Goal: Task Accomplishment & Management: Complete application form

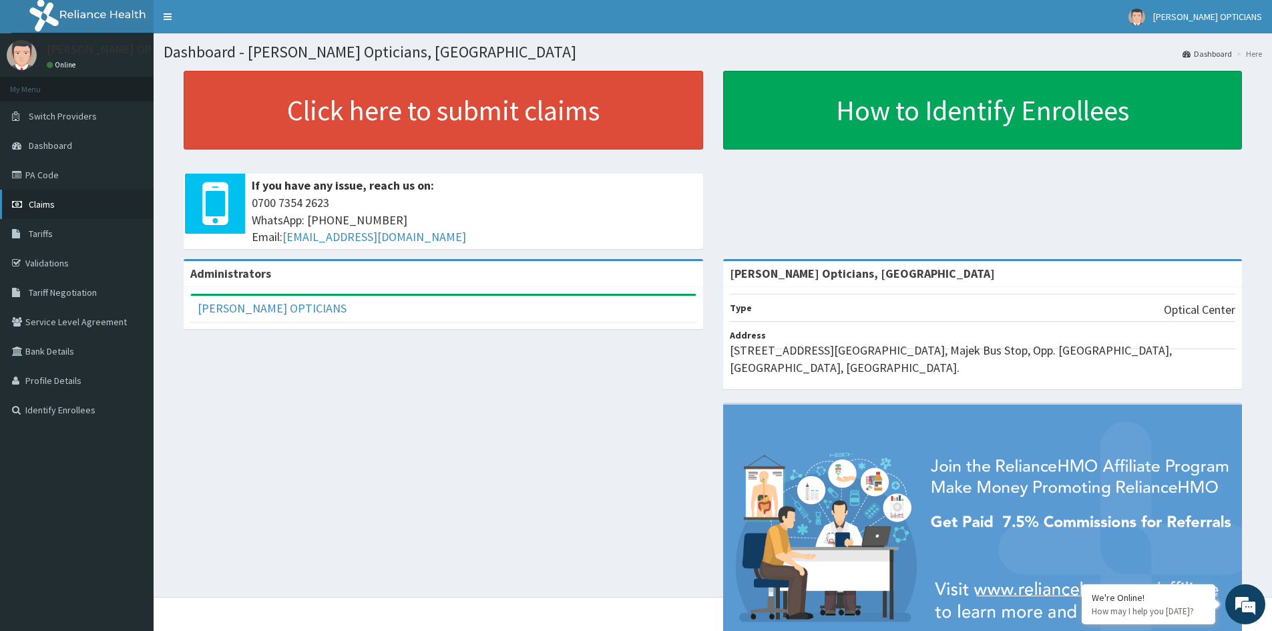
click at [39, 202] on span "Claims" at bounding box center [42, 204] width 26 height 12
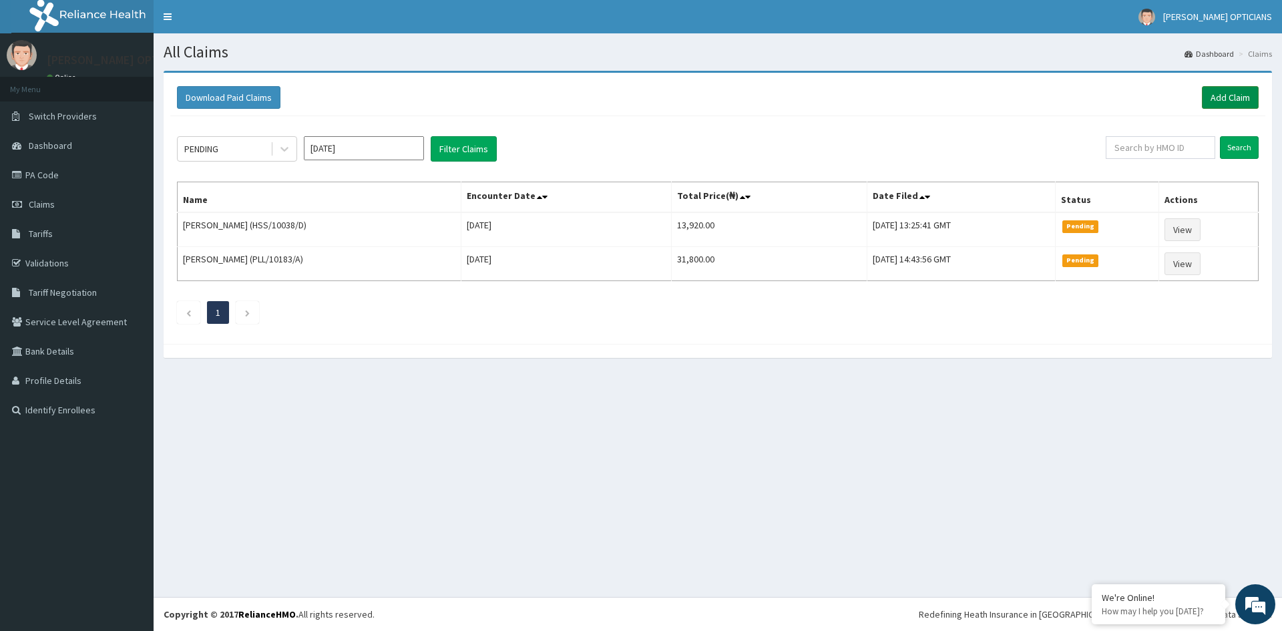
click at [1218, 95] on link "Add Claim" at bounding box center [1230, 97] width 57 height 23
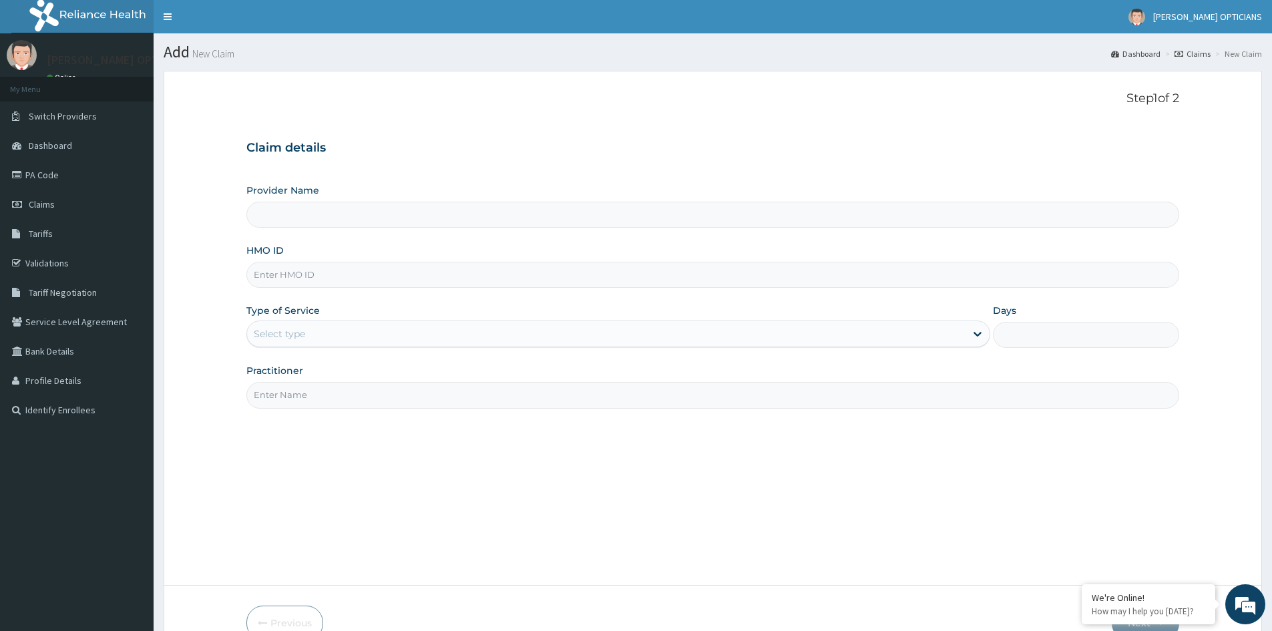
type input "Gibbs Opticians, Lagos"
click at [308, 266] on input "HMO ID" at bounding box center [712, 275] width 933 height 26
type input "SMX/10002/A"
click at [324, 330] on div "Select type" at bounding box center [606, 333] width 718 height 21
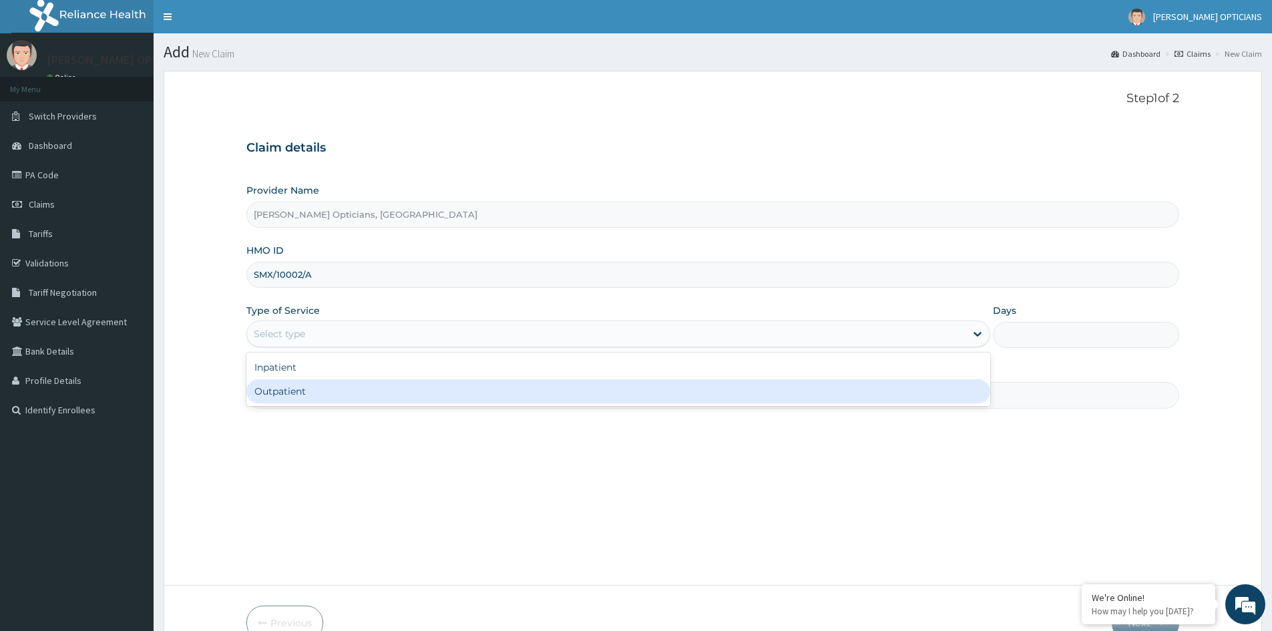
click at [292, 390] on div "Outpatient" at bounding box center [618, 391] width 744 height 24
type input "1"
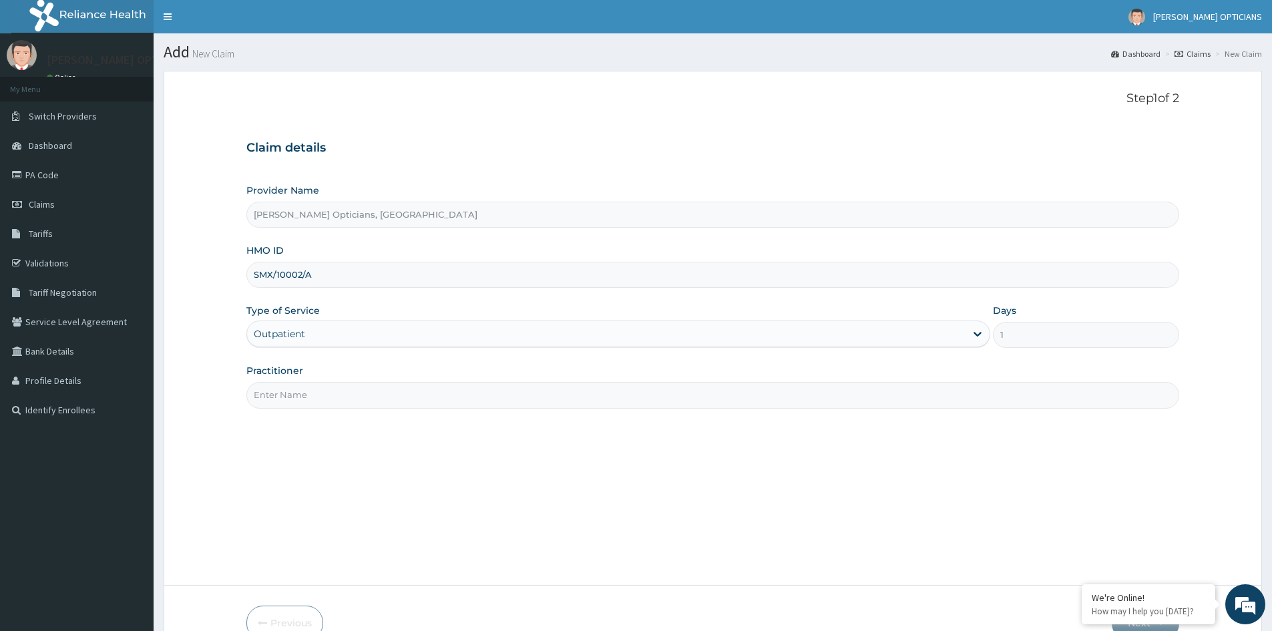
click at [328, 396] on input "Practitioner" at bounding box center [712, 395] width 933 height 26
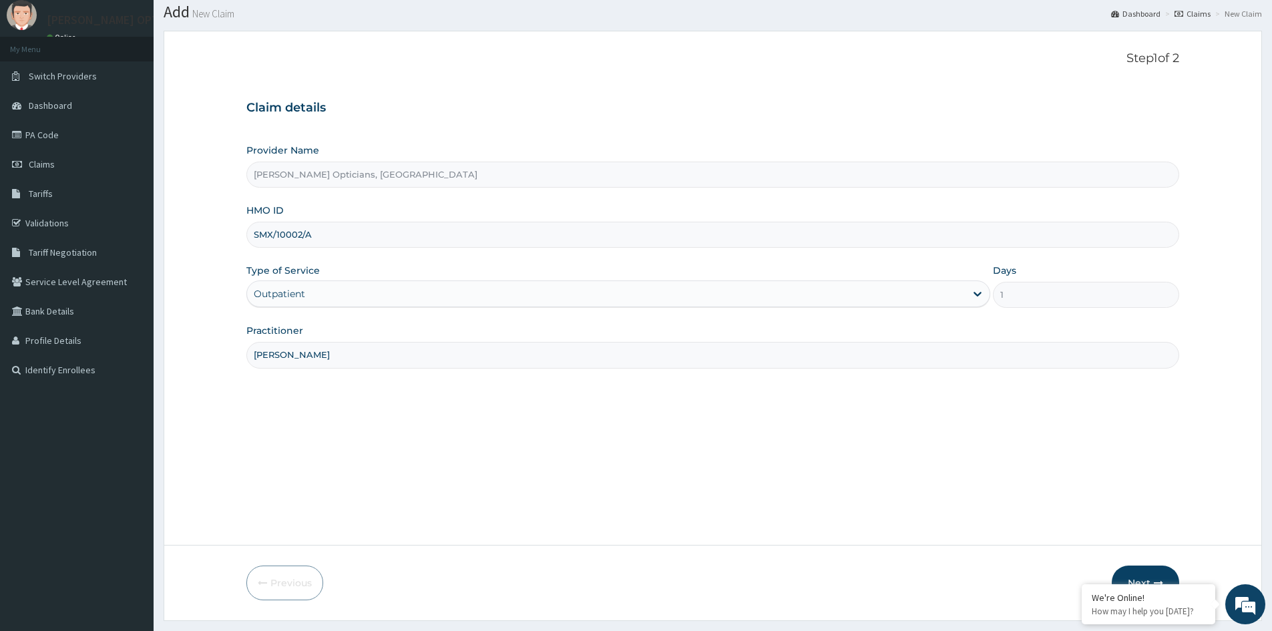
scroll to position [74, 0]
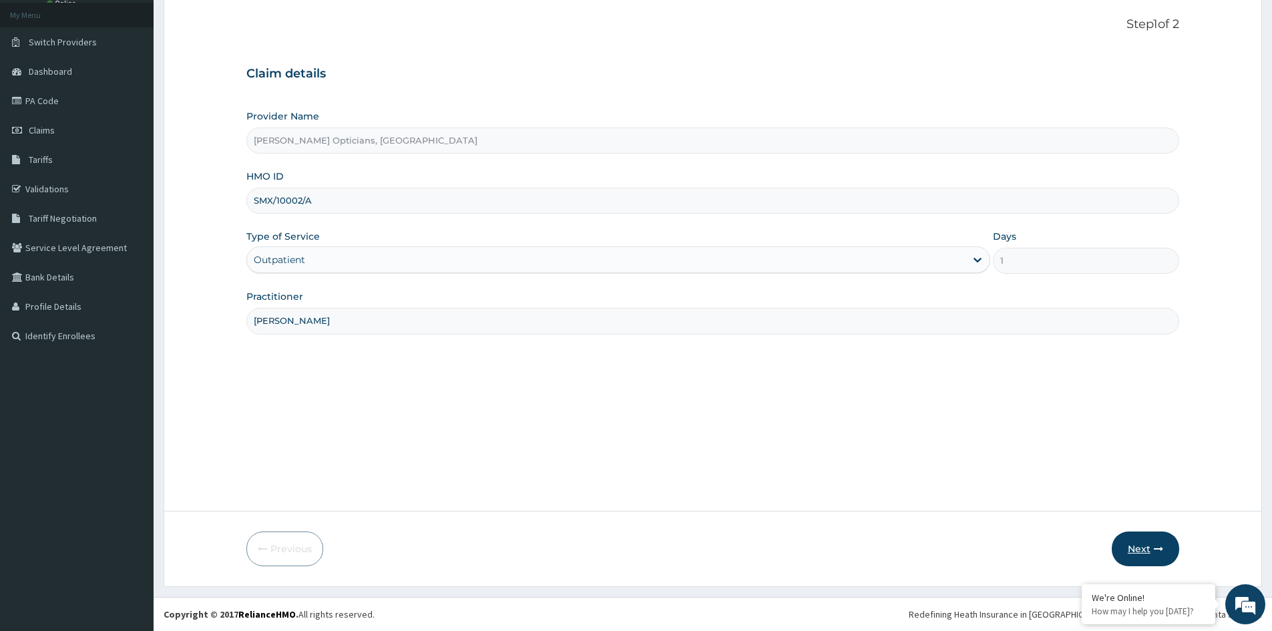
type input "Dr Charles Ofuasia"
click at [1144, 543] on button "Next" at bounding box center [1145, 548] width 67 height 35
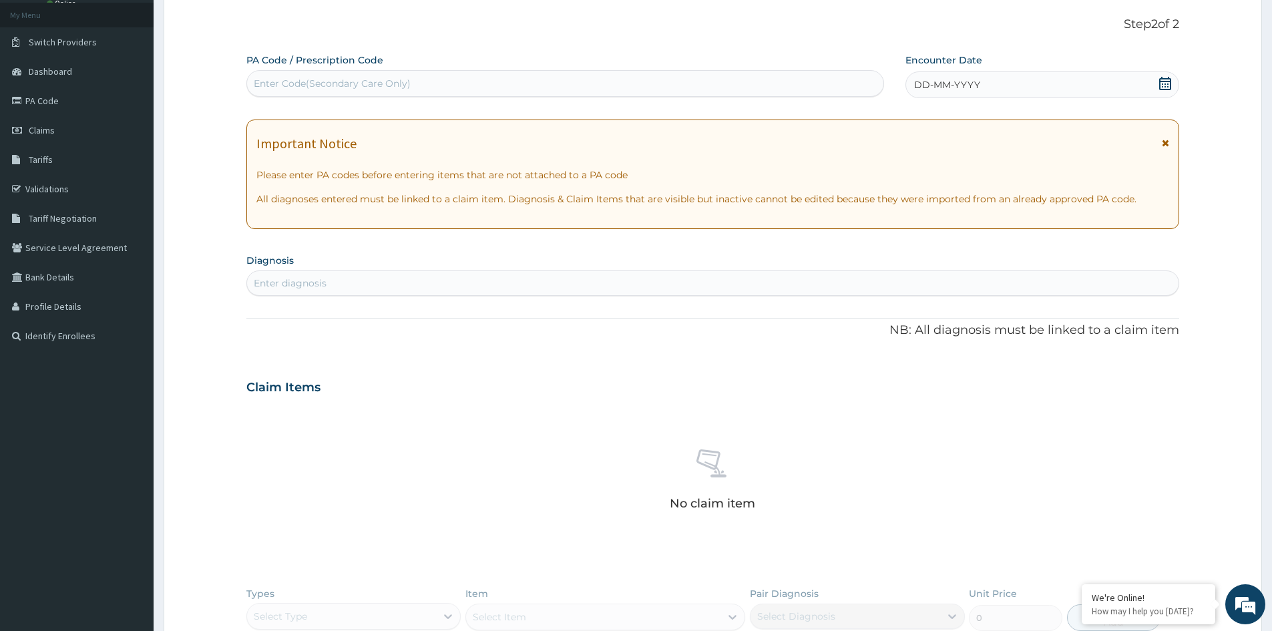
click at [667, 76] on div "Enter Code(Secondary Care Only)" at bounding box center [565, 83] width 636 height 21
click at [660, 81] on div "Enter Code(Secondary Care Only)" at bounding box center [565, 83] width 636 height 21
paste input "PA/BC4FD0"
type input "PA/BC4FD0"
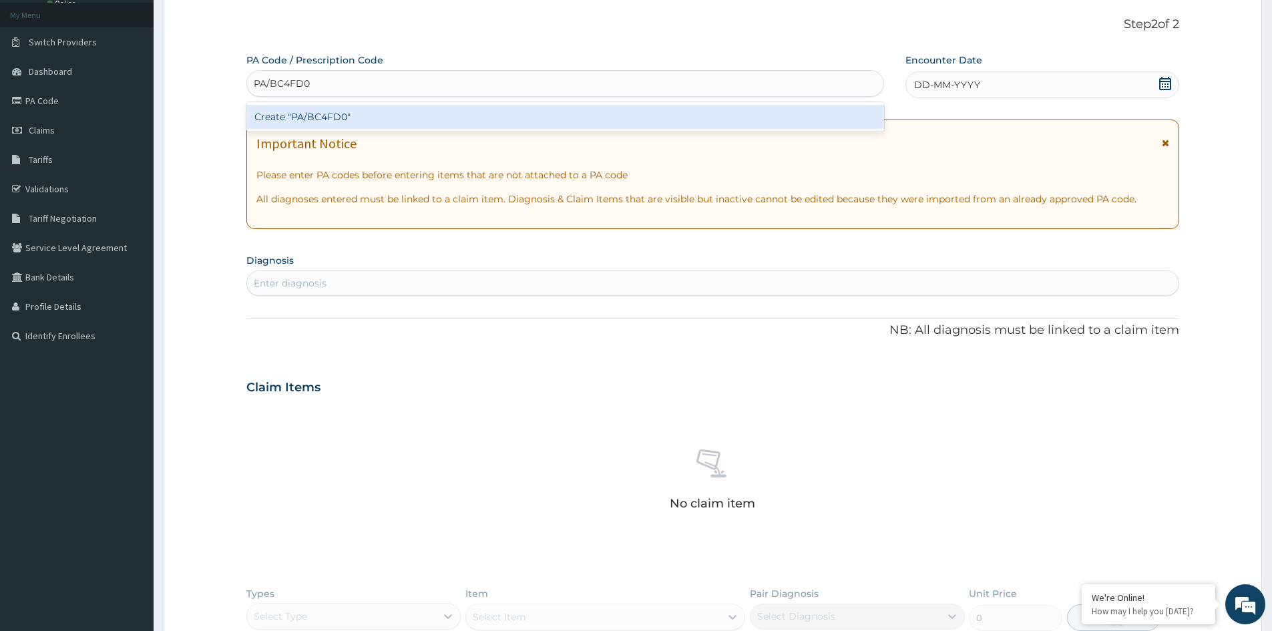
click at [507, 113] on div "Create "PA/BC4FD0"" at bounding box center [565, 117] width 638 height 24
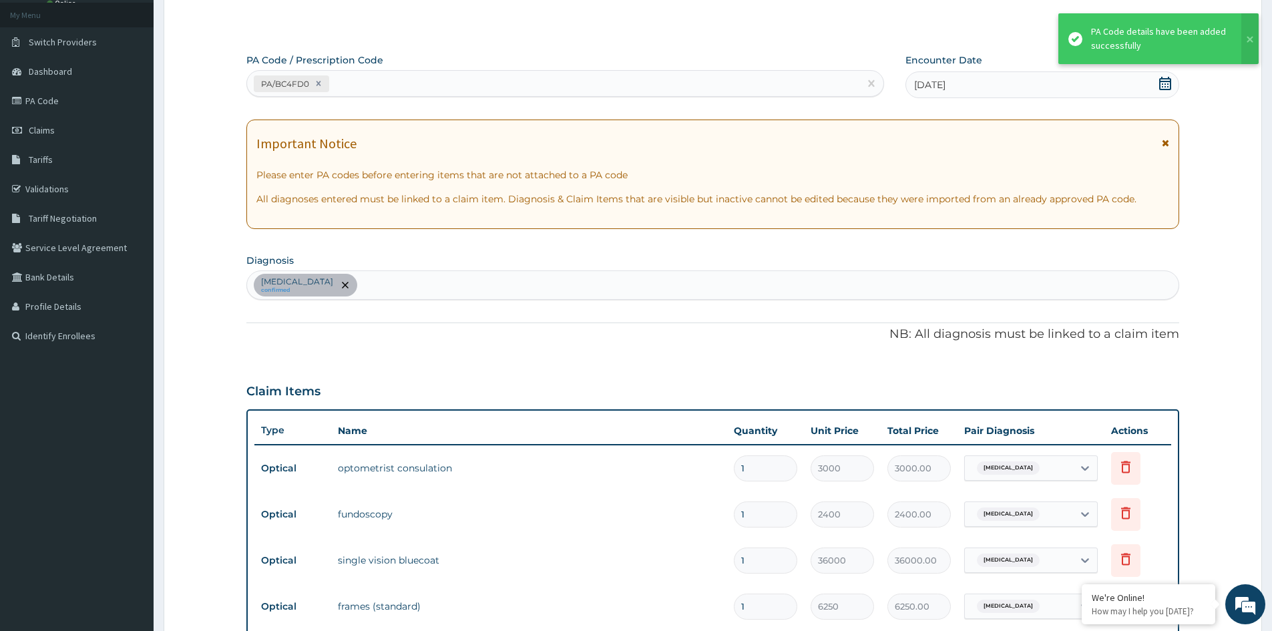
scroll to position [457, 0]
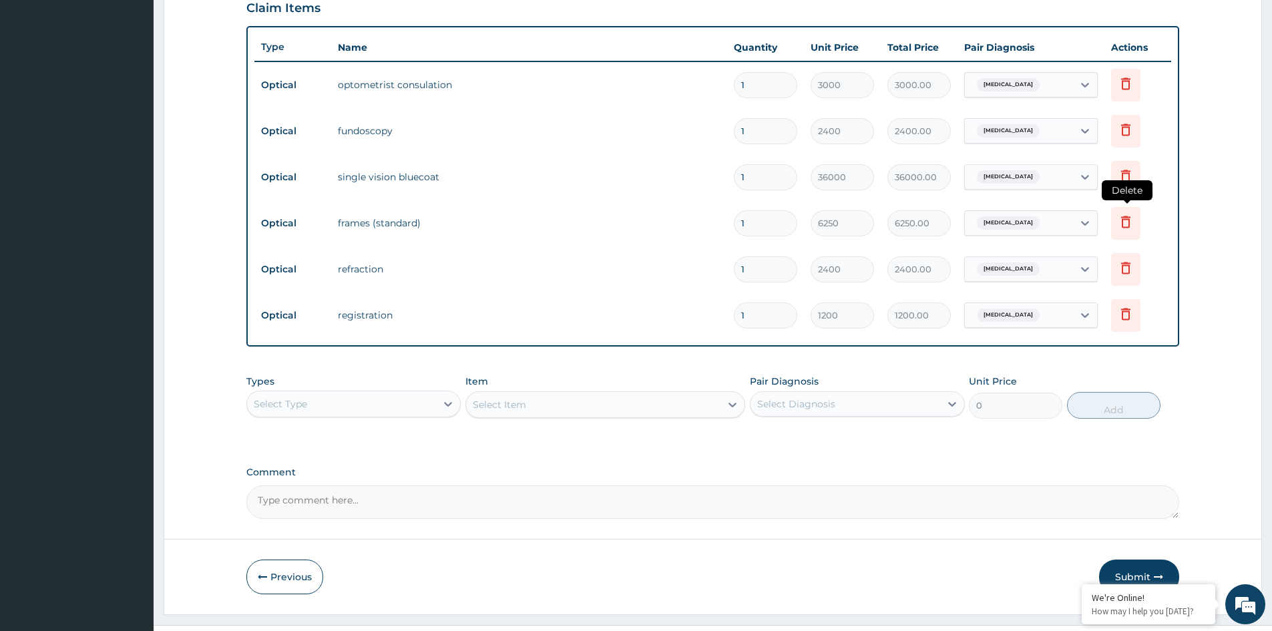
click at [1126, 224] on icon at bounding box center [1126, 222] width 16 height 16
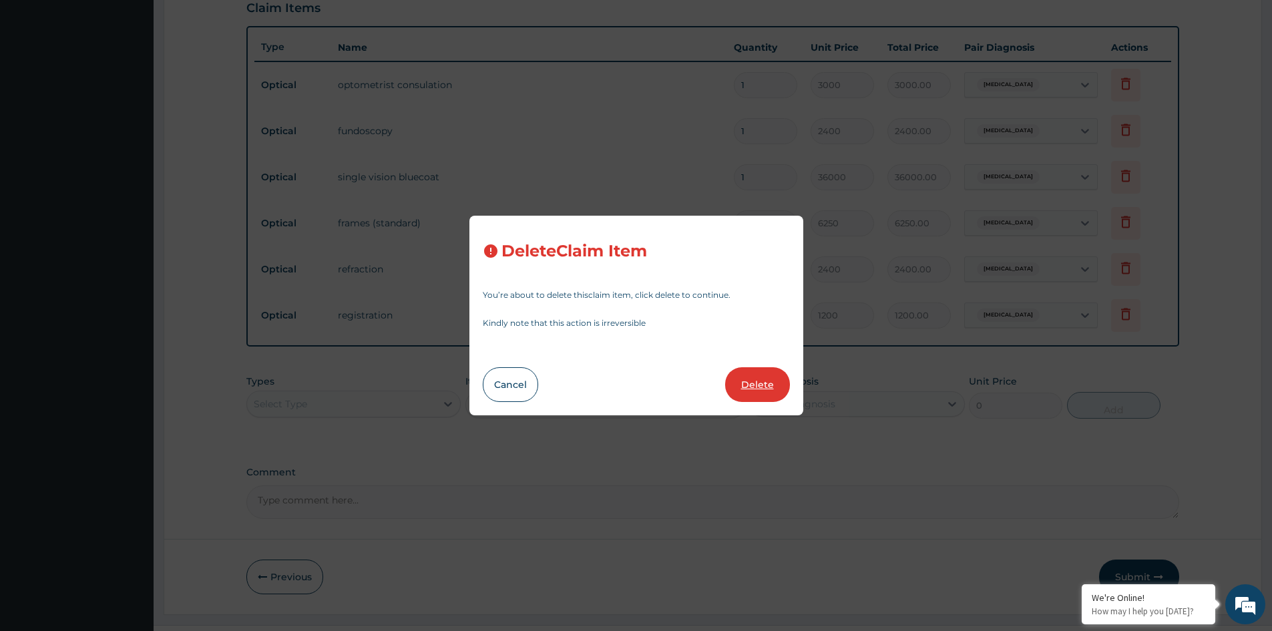
click at [744, 385] on button "Delete" at bounding box center [757, 384] width 65 height 35
type input "2400"
type input "2400.00"
type input "1200"
type input "1200.00"
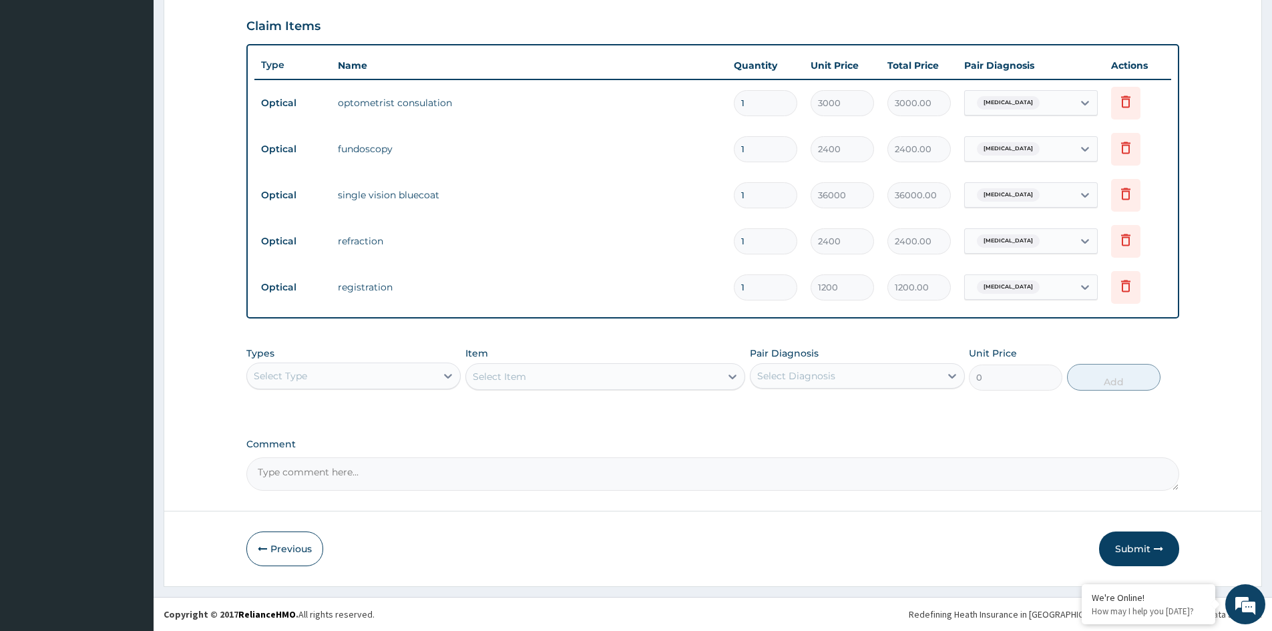
scroll to position [439, 0]
click at [1120, 545] on button "Submit" at bounding box center [1139, 548] width 80 height 35
